Goal: Task Accomplishment & Management: Use online tool/utility

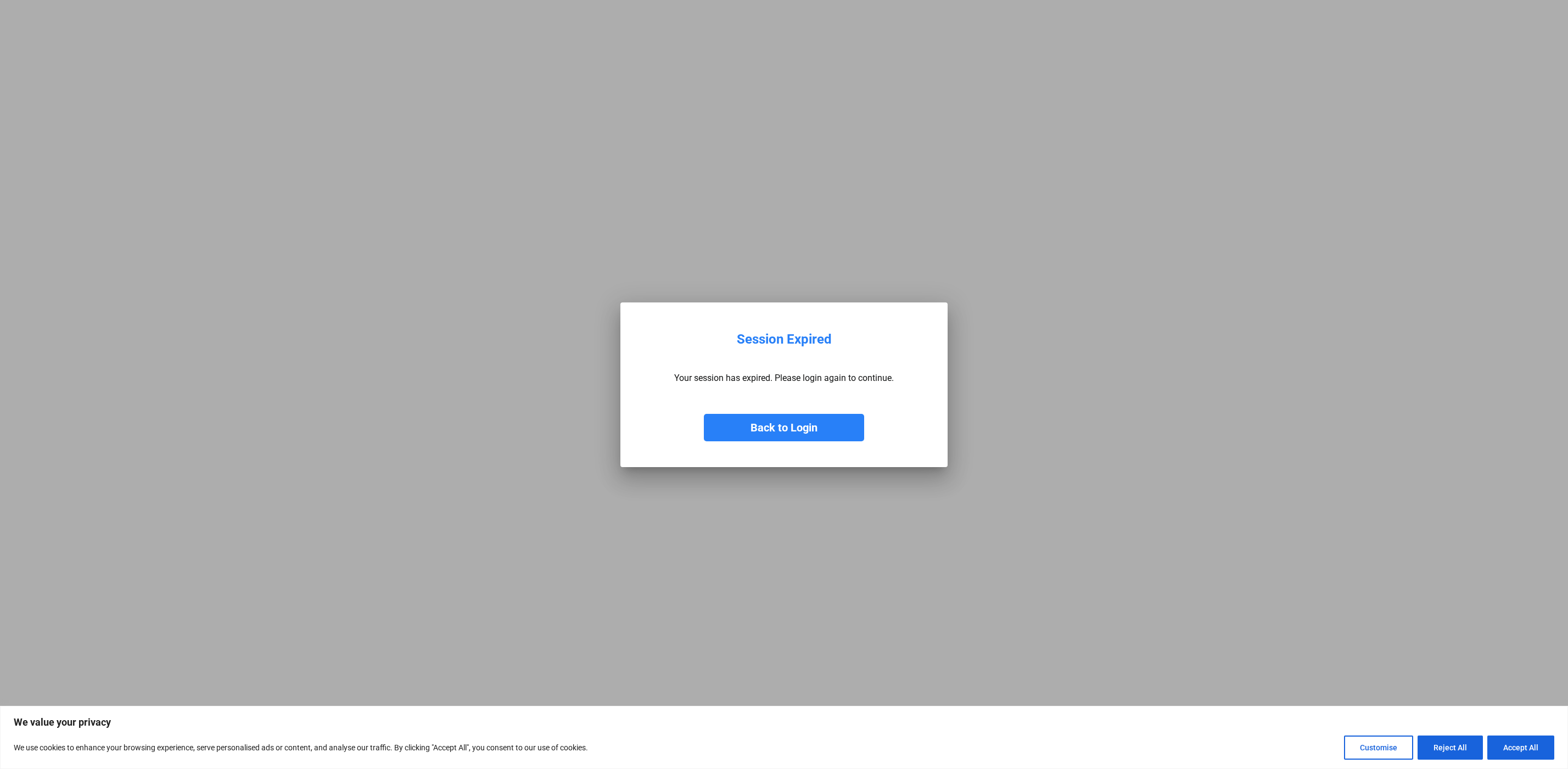
click at [814, 430] on button "Back to Login" at bounding box center [783, 427] width 160 height 27
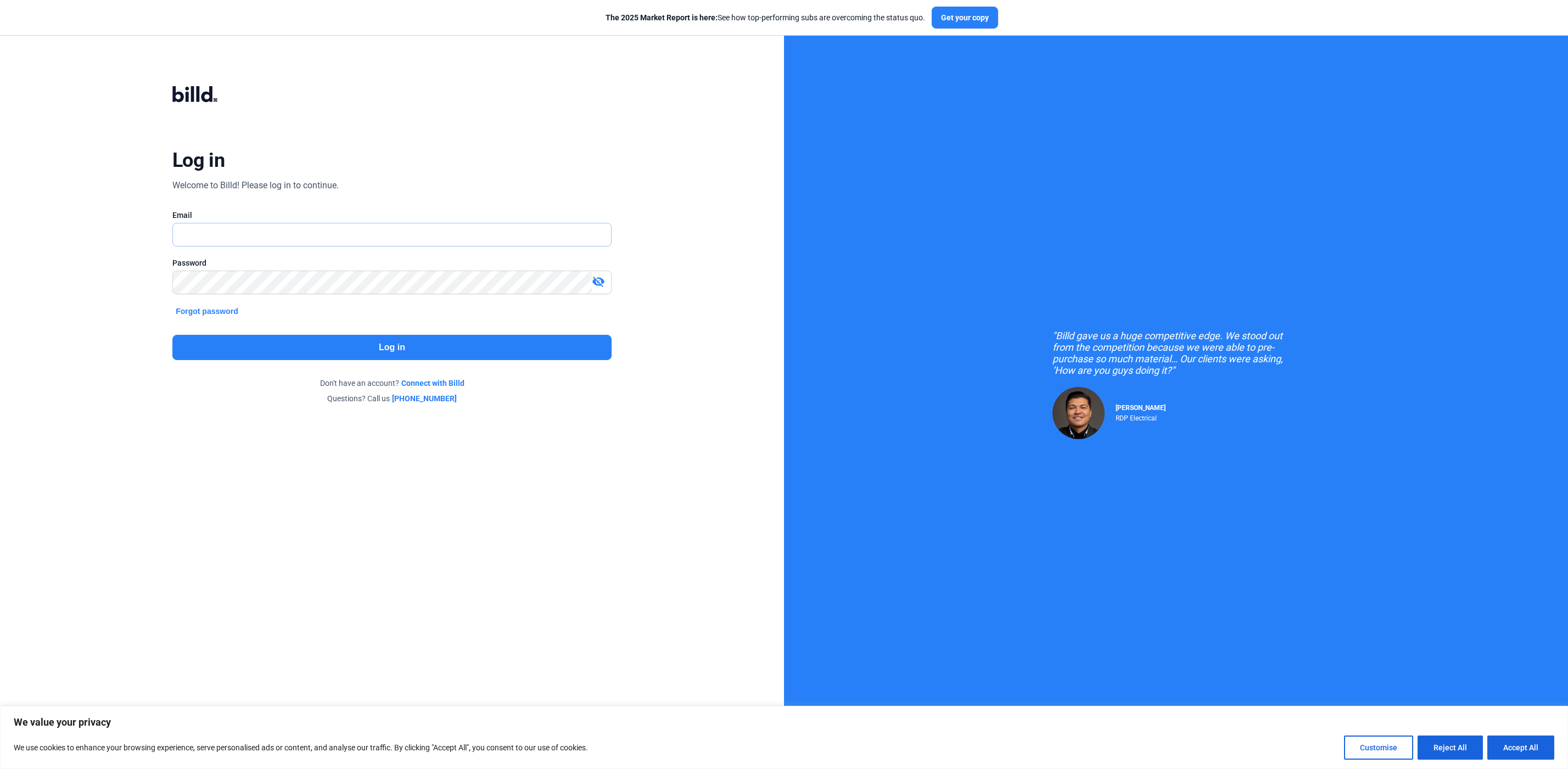
type input "[PERSON_NAME][EMAIL_ADDRESS][DOMAIN_NAME]"
click at [268, 346] on button "Log in" at bounding box center [392, 347] width 439 height 25
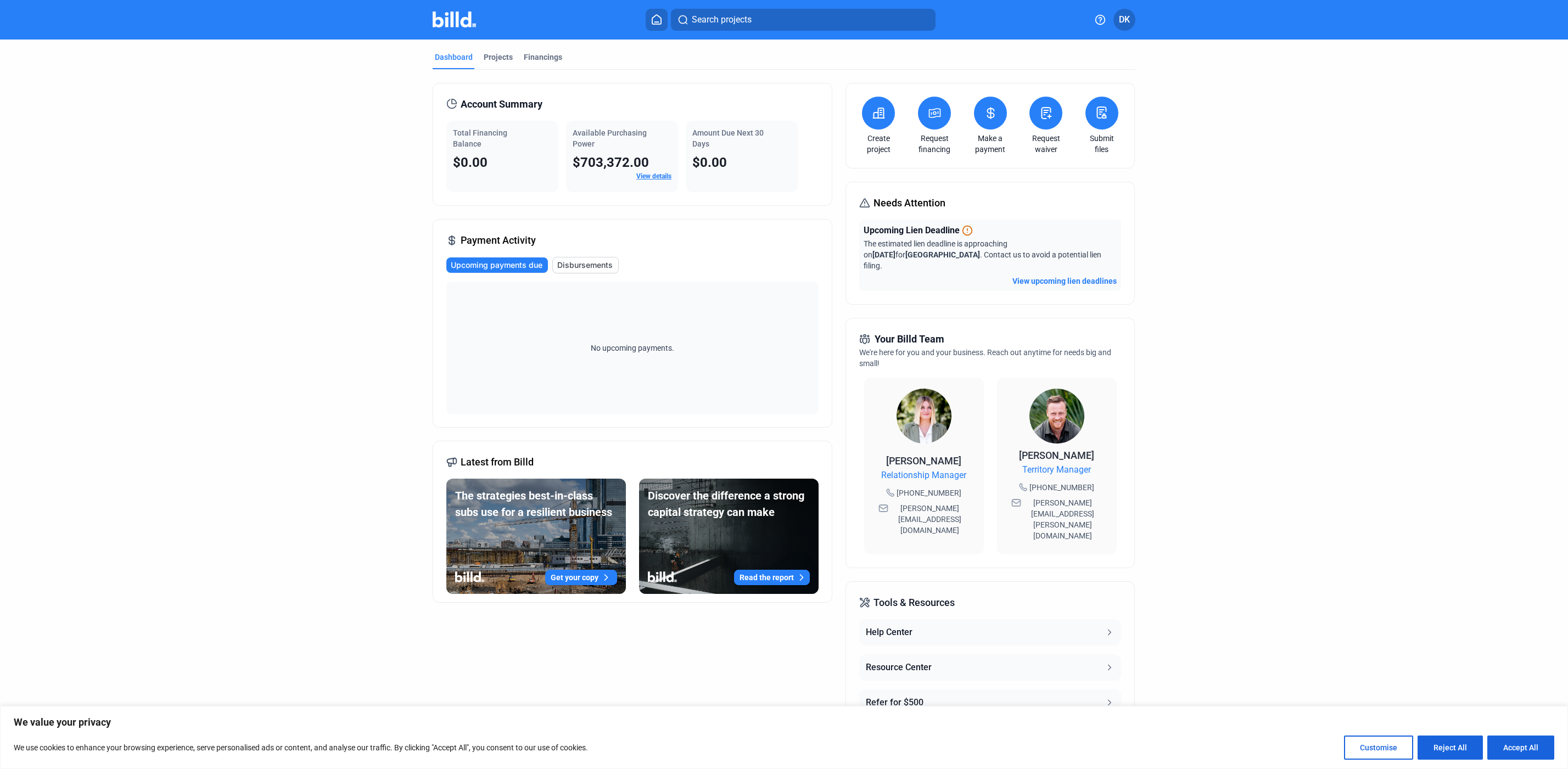
click at [917, 400] on img at bounding box center [924, 416] width 55 height 55
click at [1046, 108] on icon at bounding box center [1046, 113] width 9 height 11
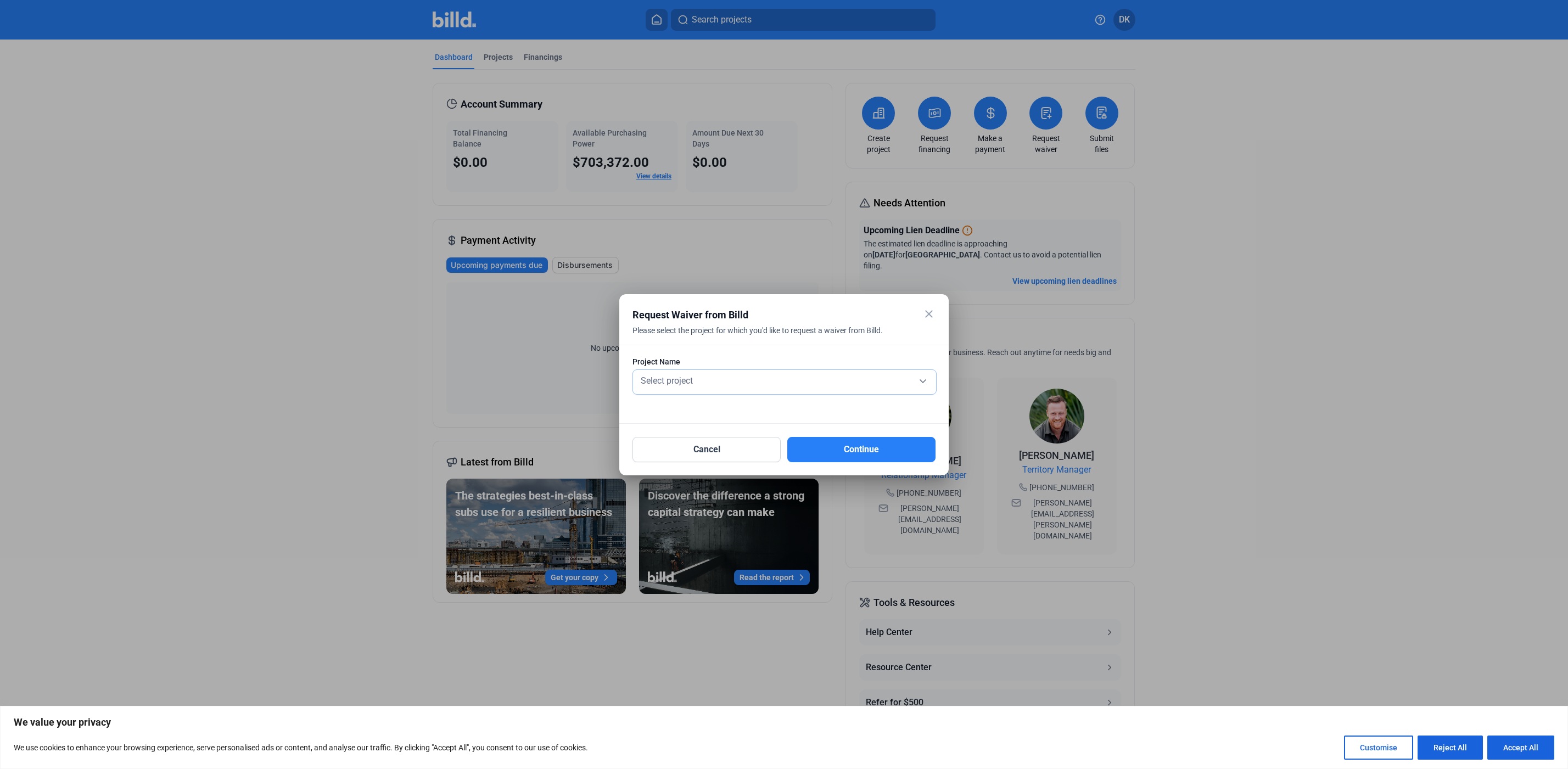
click at [704, 376] on div "Select project" at bounding box center [785, 380] width 292 height 15
click at [695, 400] on span "[GEOGRAPHIC_DATA]" at bounding box center [785, 398] width 292 height 19
click at [837, 447] on button "Continue" at bounding box center [861, 449] width 149 height 25
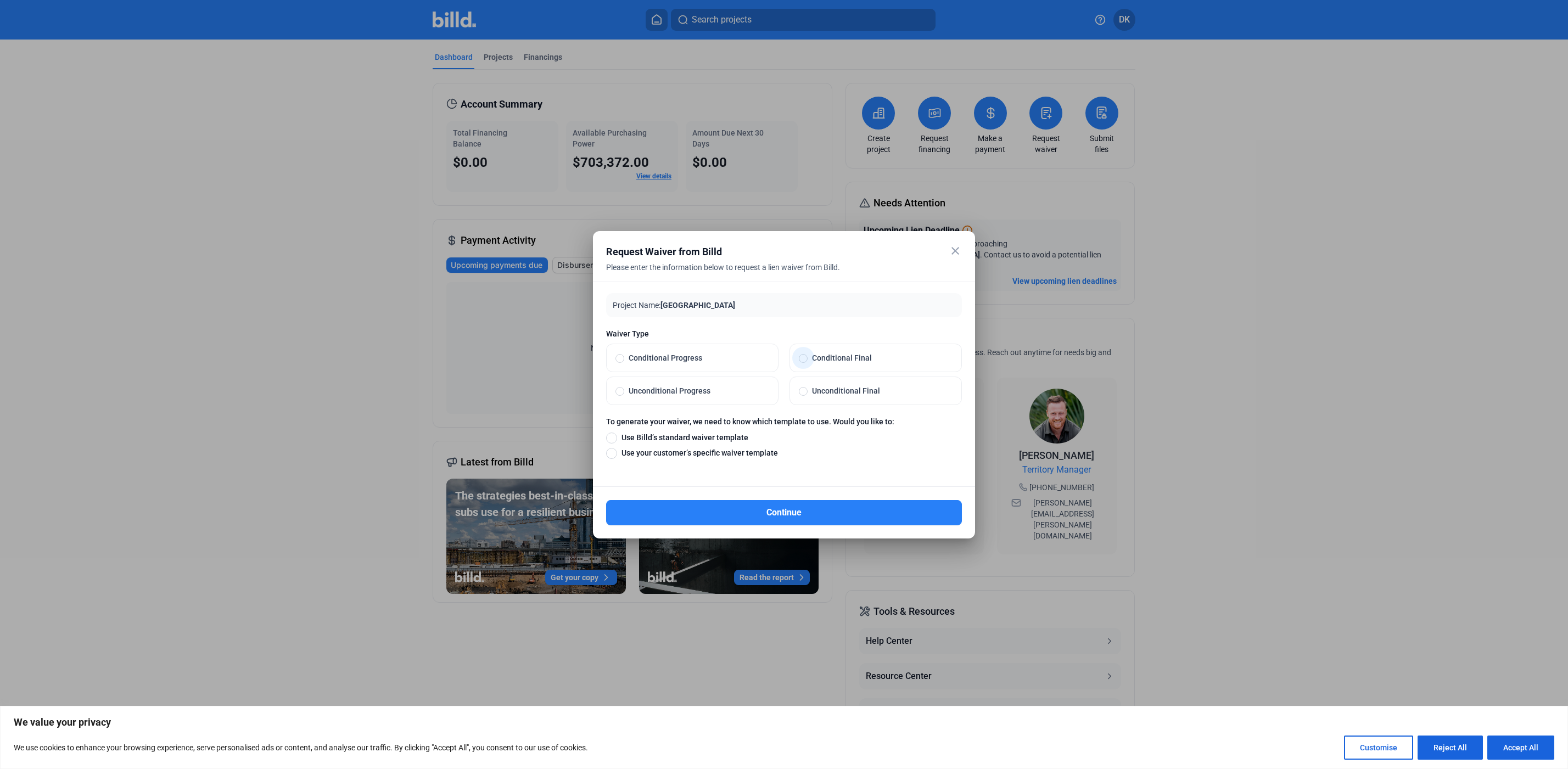
click at [830, 357] on span "Conditional Final" at bounding box center [880, 358] width 145 height 11
click at [808, 357] on input "Conditional Final" at bounding box center [803, 358] width 9 height 10
radio input "true"
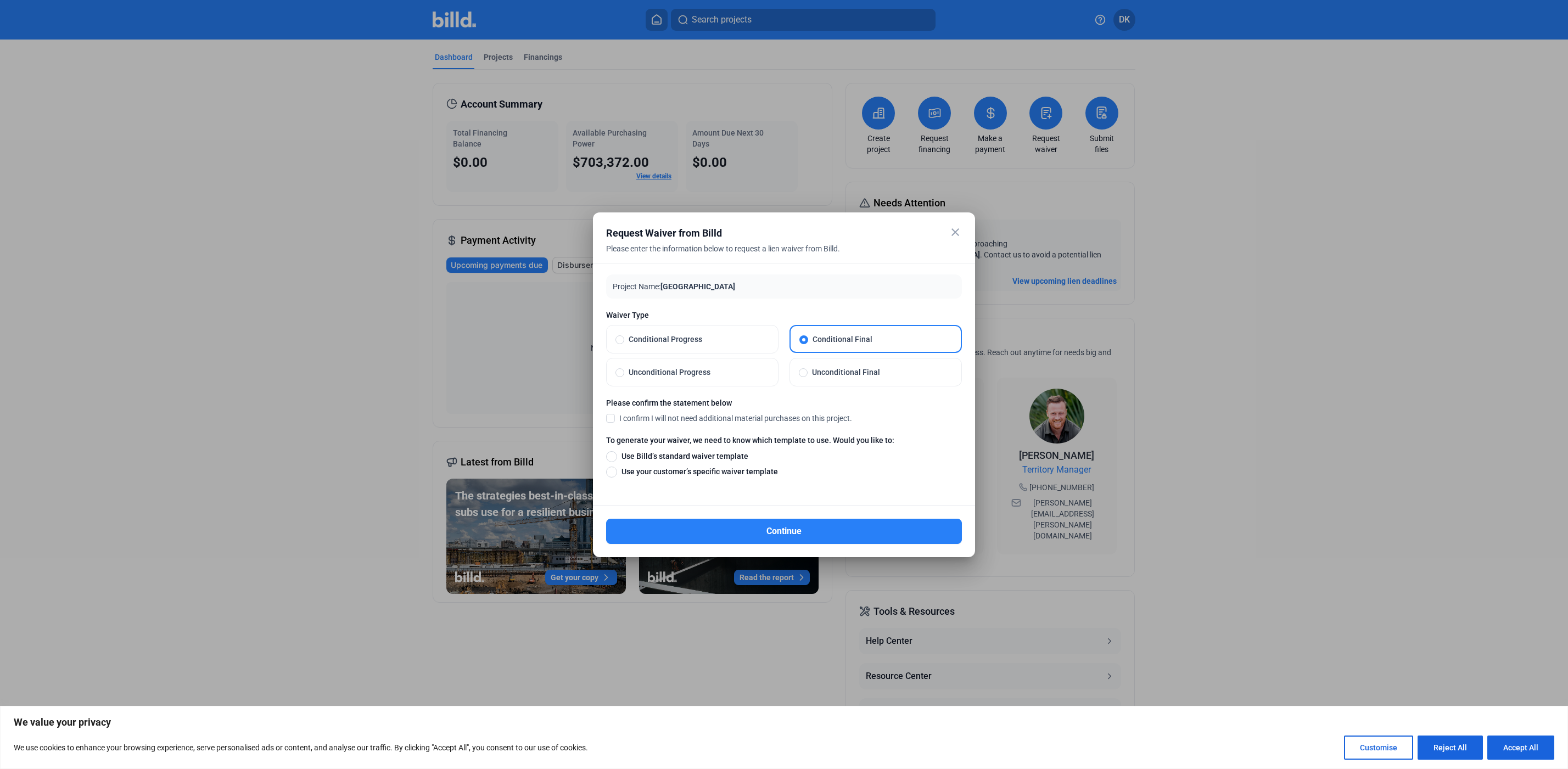
click at [824, 375] on span "Unconditional Final" at bounding box center [880, 372] width 145 height 11
click at [808, 375] on input "Unconditional Final" at bounding box center [803, 372] width 9 height 10
radio input "true"
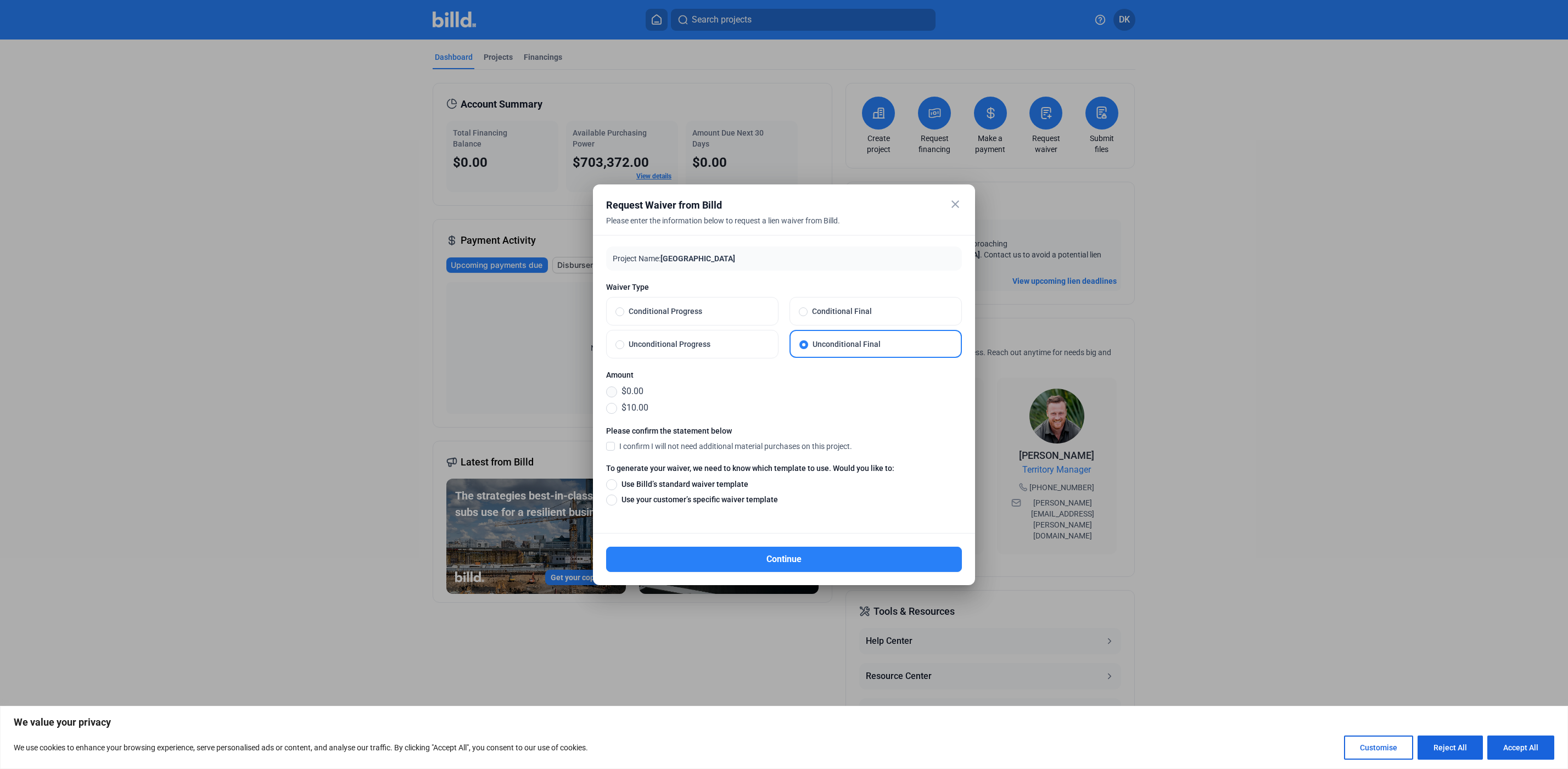
click at [608, 389] on span at bounding box center [612, 392] width 11 height 11
click at [608, 389] on input "$0.00" at bounding box center [612, 391] width 11 height 12
radio input "true"
click at [613, 445] on span at bounding box center [611, 445] width 9 height 10
click at [0, 0] on input "I confirm I will not need additional material purchases on this project." at bounding box center [0, 0] width 0 height 0
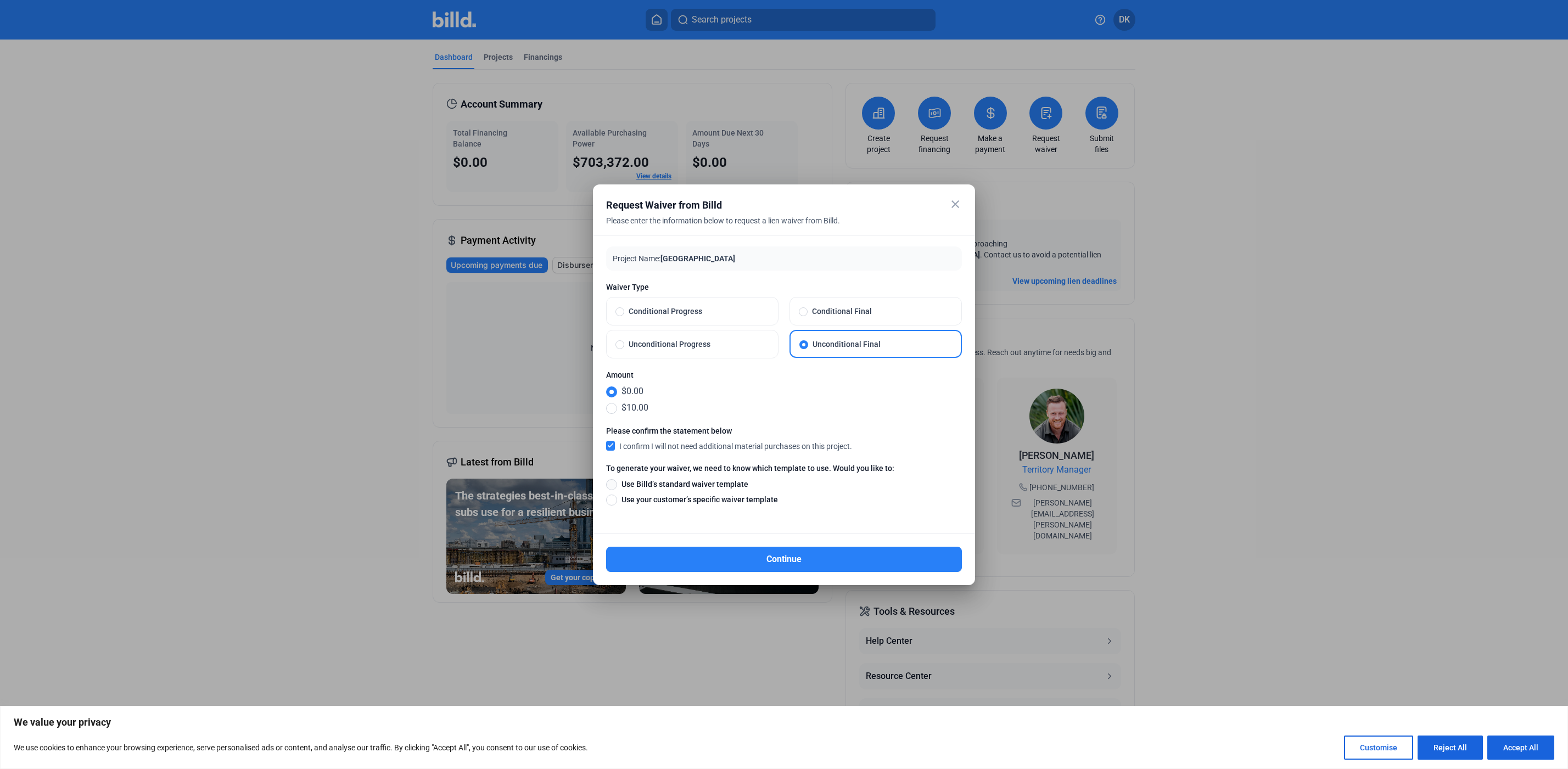
click at [613, 481] on span at bounding box center [612, 484] width 11 height 11
click at [613, 481] on input "Use Billd’s standard waiver template" at bounding box center [612, 484] width 11 height 12
radio input "true"
click at [691, 558] on button "Continue" at bounding box center [784, 558] width 355 height 25
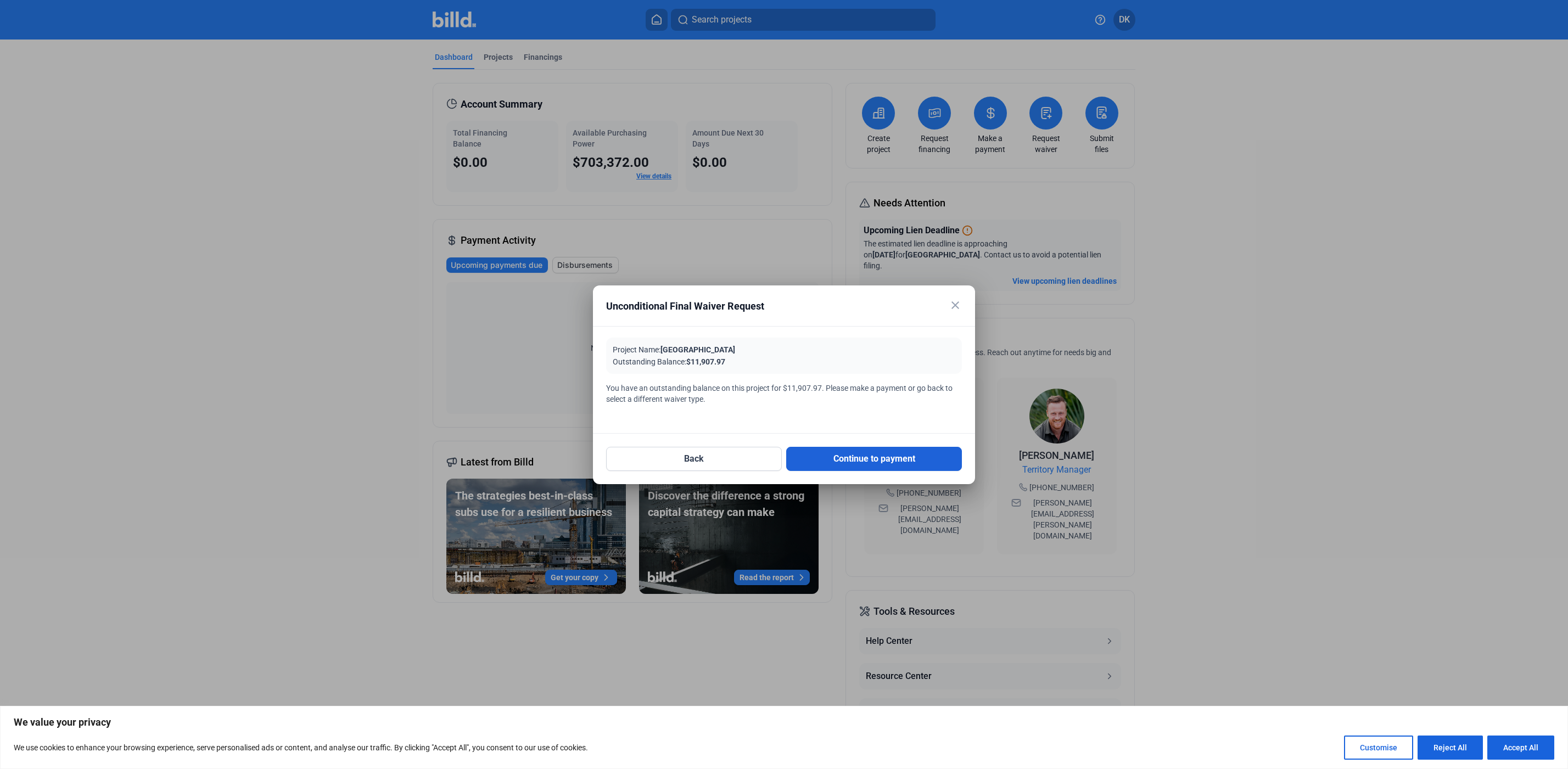
click at [821, 461] on button "Continue to payment" at bounding box center [874, 459] width 176 height 24
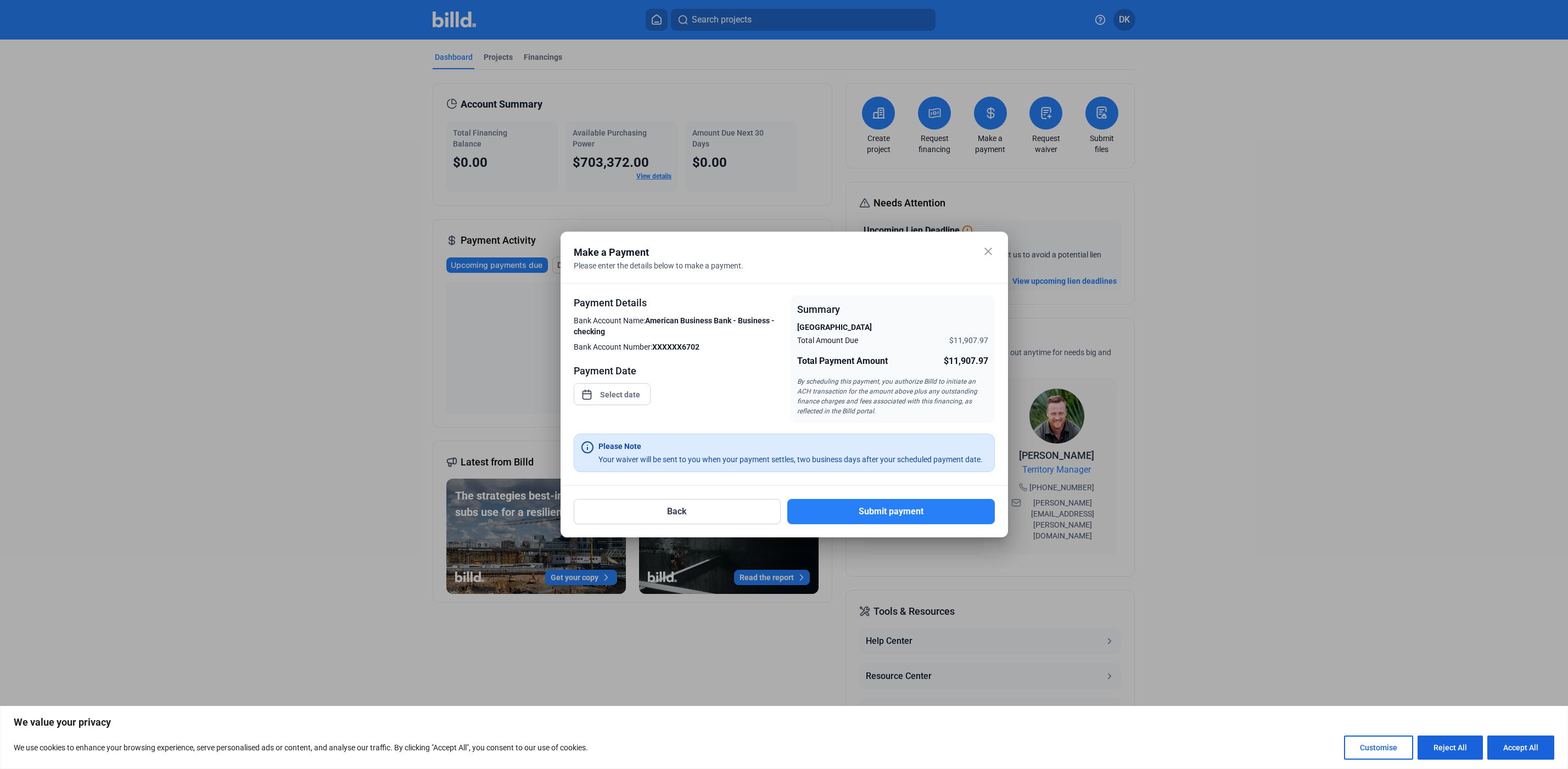
click at [983, 255] on mat-icon "close" at bounding box center [989, 251] width 13 height 13
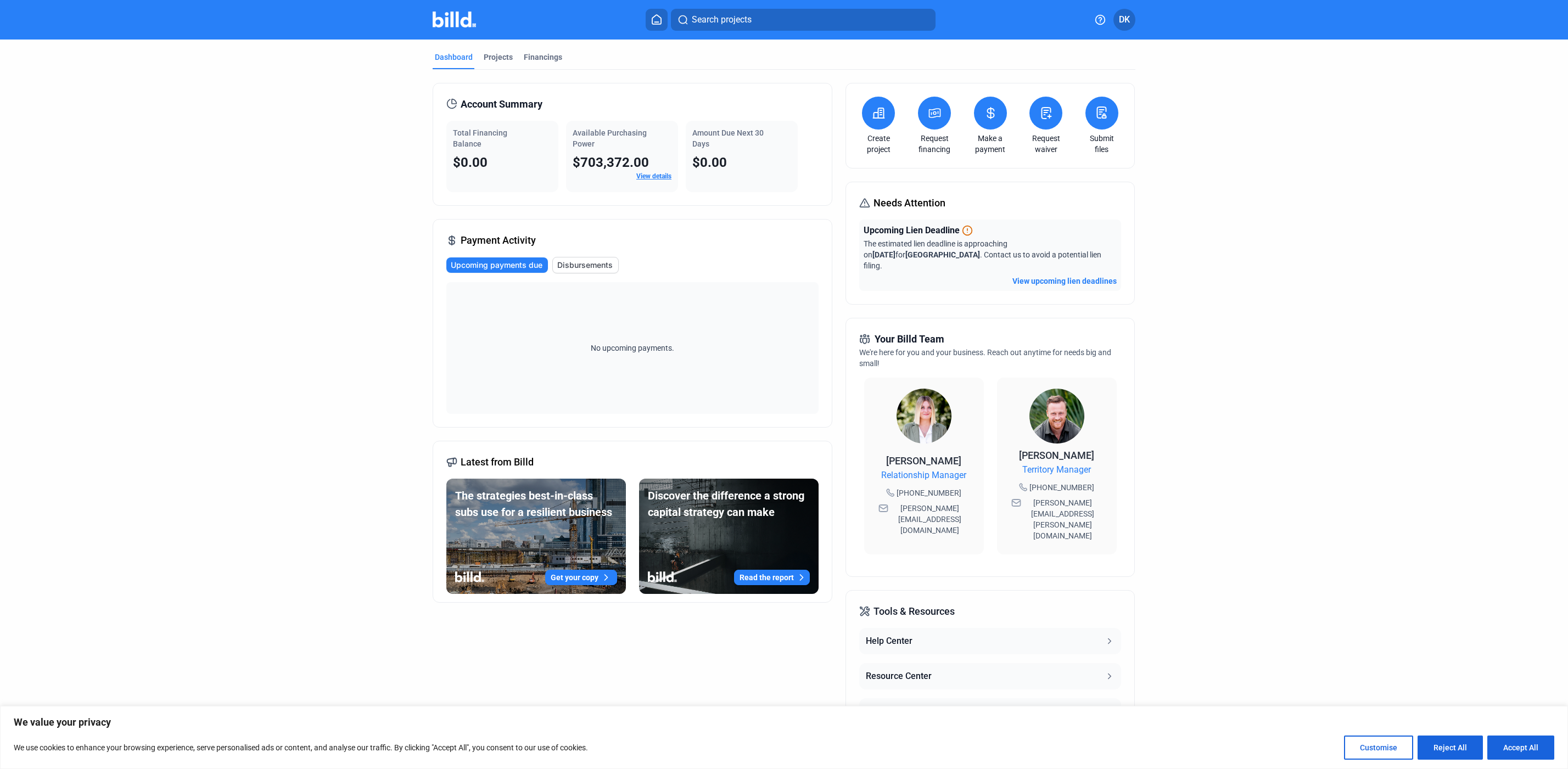
scroll to position [37, 0]
